Goal: Check status: Check status

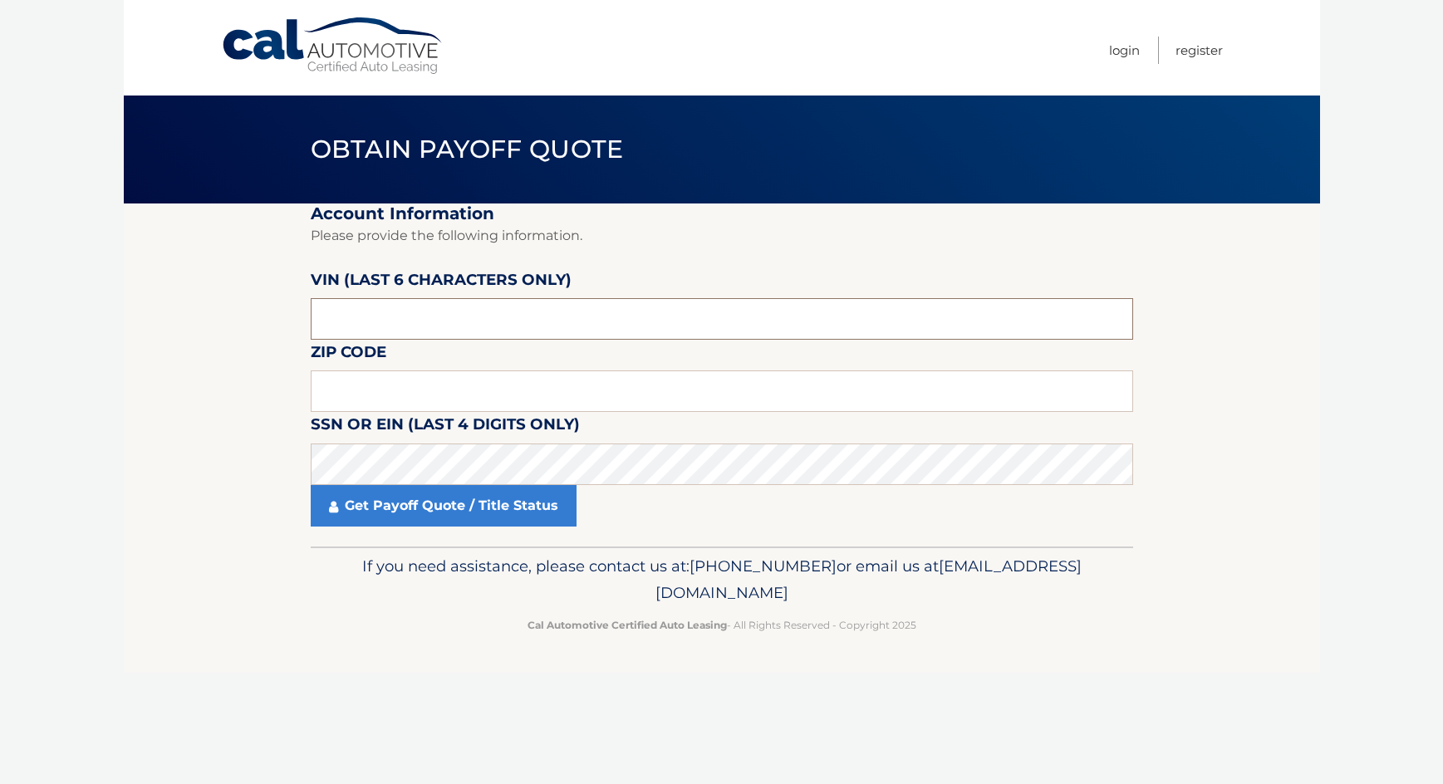
click at [389, 320] on input "text" at bounding box center [722, 319] width 822 height 42
type input "192752"
click at [366, 398] on input "text" at bounding box center [722, 392] width 822 height 42
type input "18901"
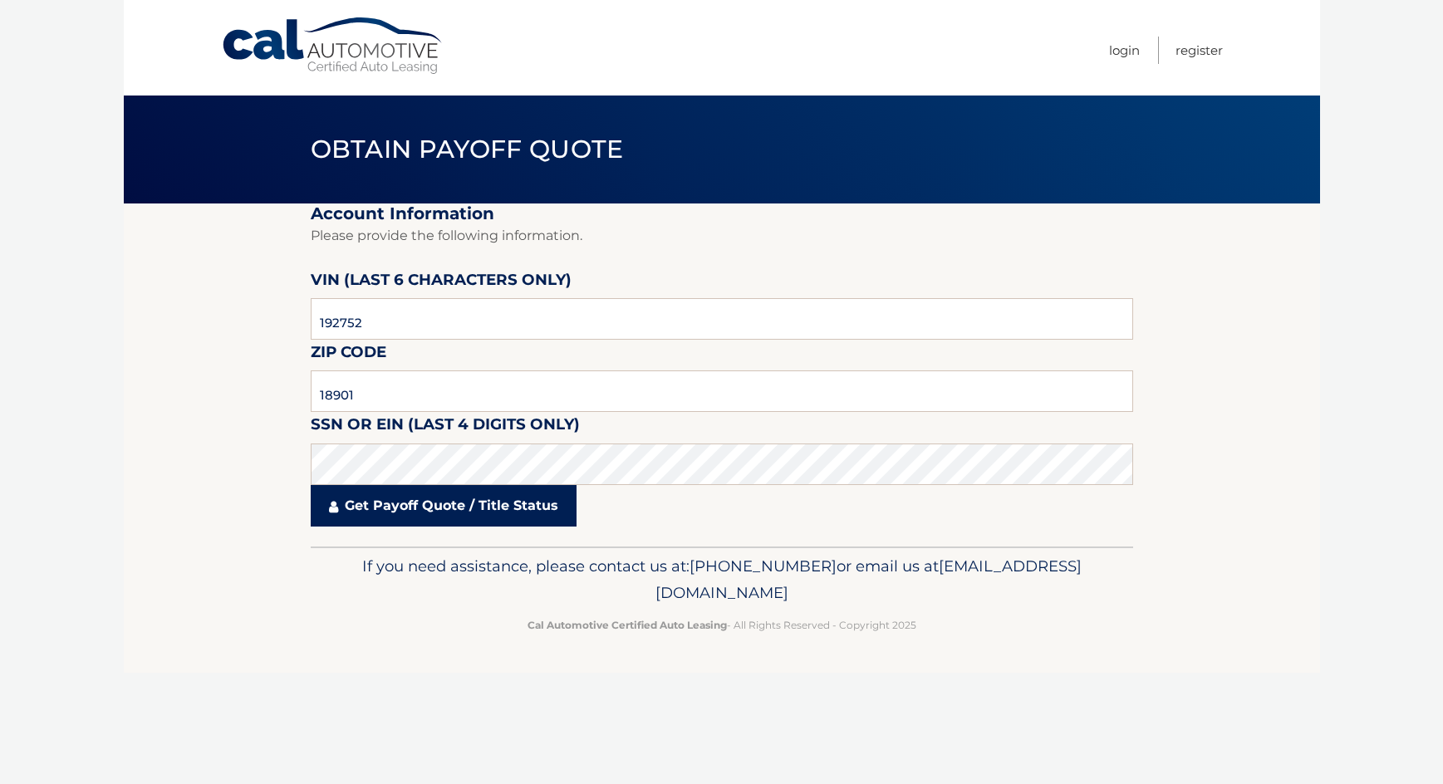
click at [386, 513] on link "Get Payoff Quote / Title Status" at bounding box center [444, 506] width 266 height 42
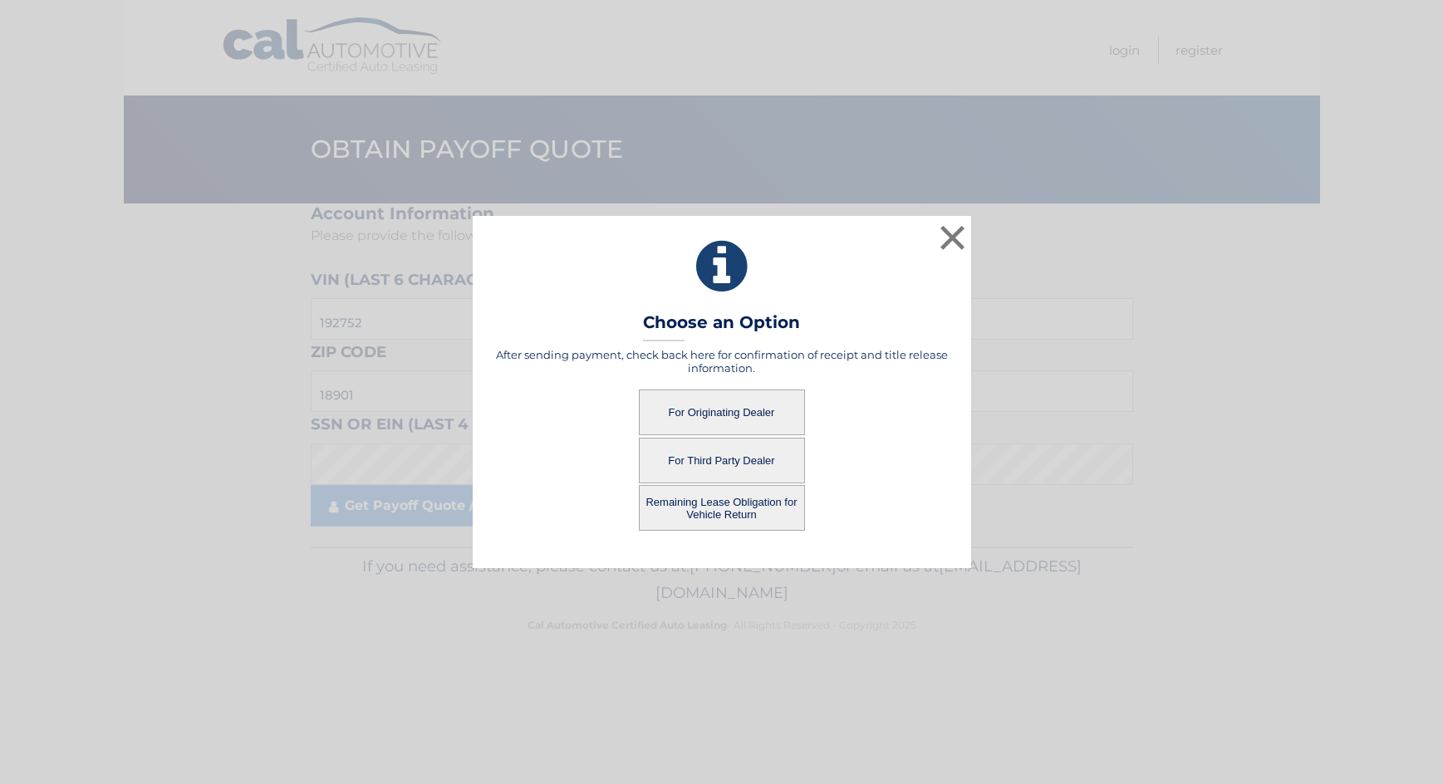
click at [704, 415] on button "For Originating Dealer" at bounding box center [722, 413] width 166 height 46
click at [690, 415] on button "For Originating Dealer" at bounding box center [722, 413] width 166 height 46
